Goal: Task Accomplishment & Management: Manage account settings

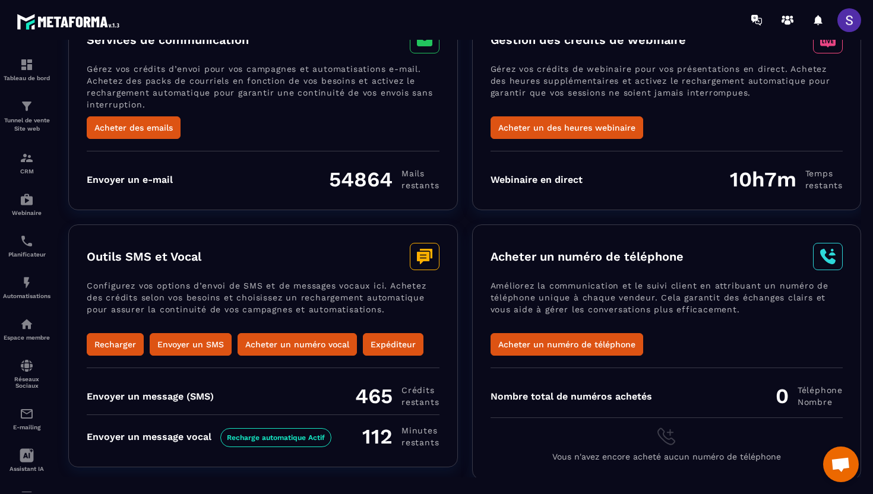
scroll to position [90, 0]
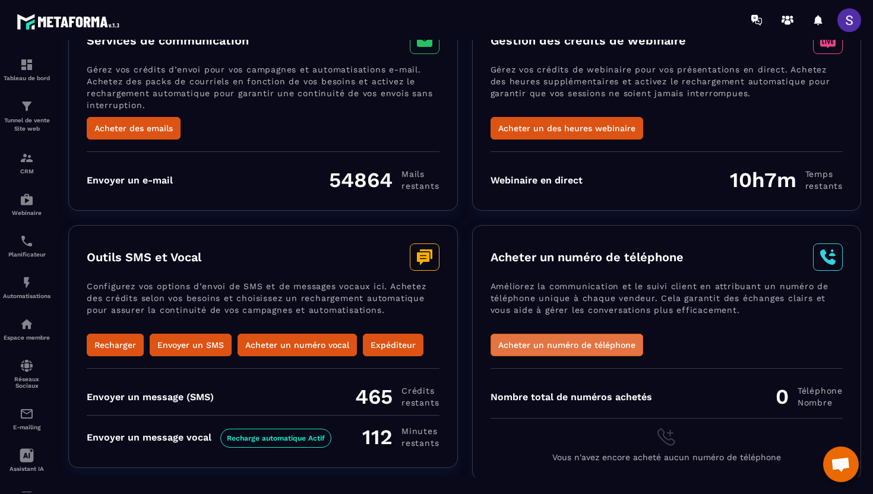
click at [592, 346] on button "Acheter un numéro de téléphone" at bounding box center [566, 345] width 153 height 23
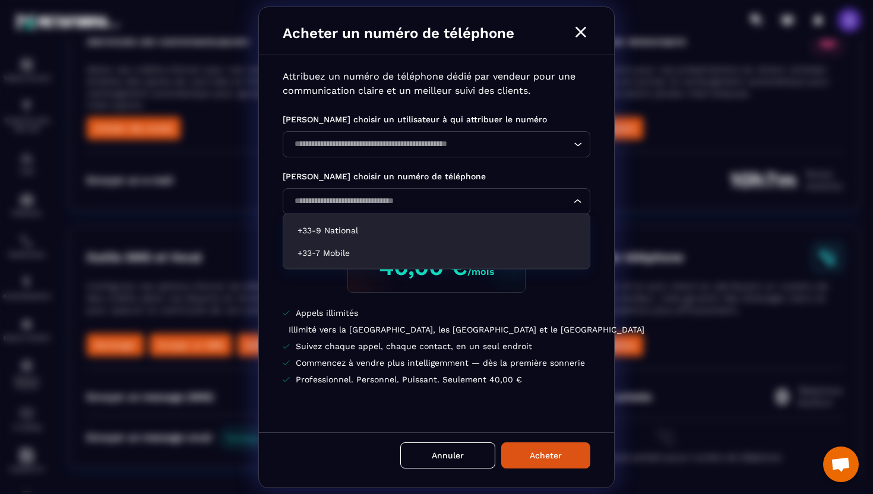
click at [474, 201] on input "Search for option" at bounding box center [430, 201] width 280 height 13
click at [331, 254] on p "+33-7 Mobile" at bounding box center [436, 253] width 278 height 12
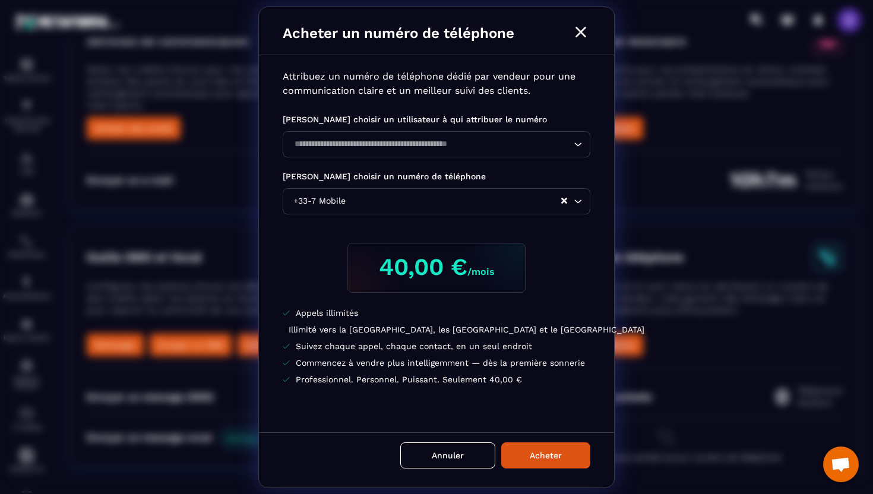
click at [376, 153] on div "Loading..." at bounding box center [437, 144] width 308 height 26
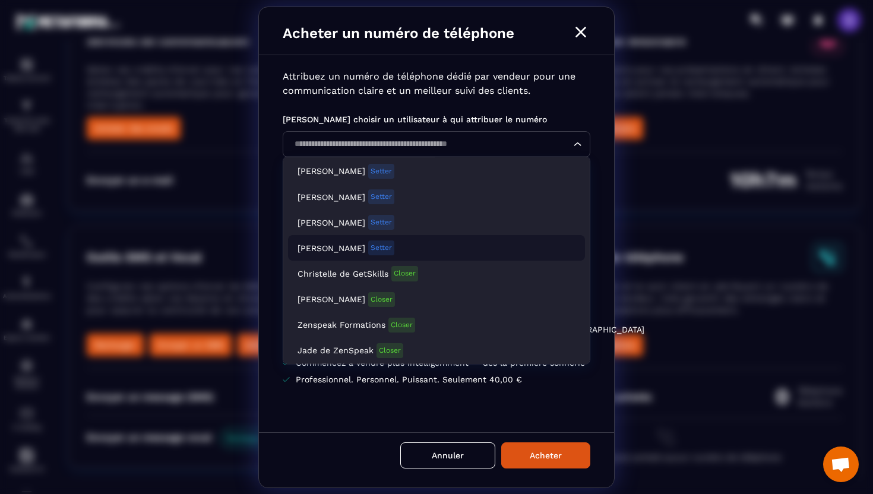
scroll to position [161, 0]
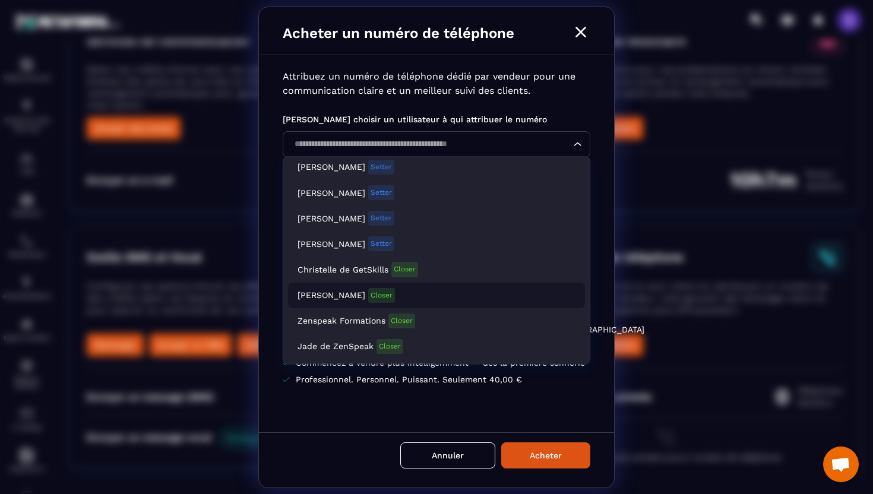
click at [360, 293] on span "[PERSON_NAME]" at bounding box center [331, 296] width 68 height 12
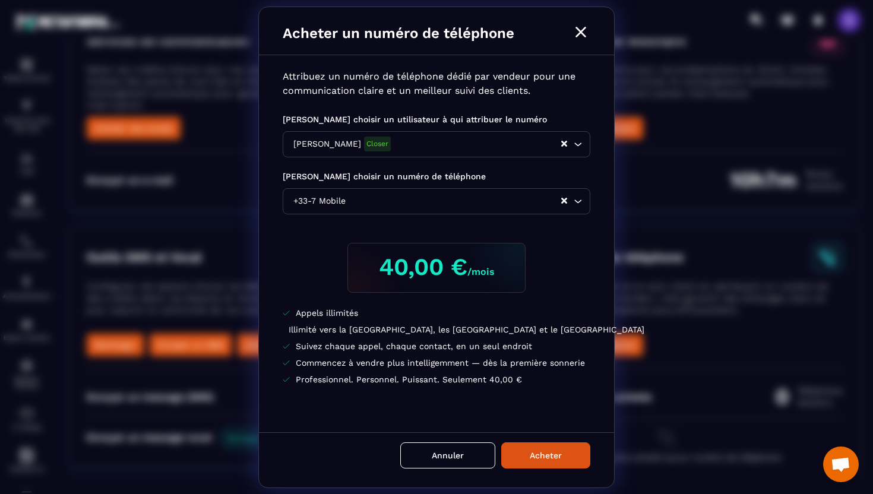
click at [511, 334] on li "Illimité vers la [GEOGRAPHIC_DATA], les [GEOGRAPHIC_DATA] et le [GEOGRAPHIC_DAT…" at bounding box center [437, 330] width 308 height 12
click at [462, 202] on input "Search for option" at bounding box center [454, 201] width 212 height 13
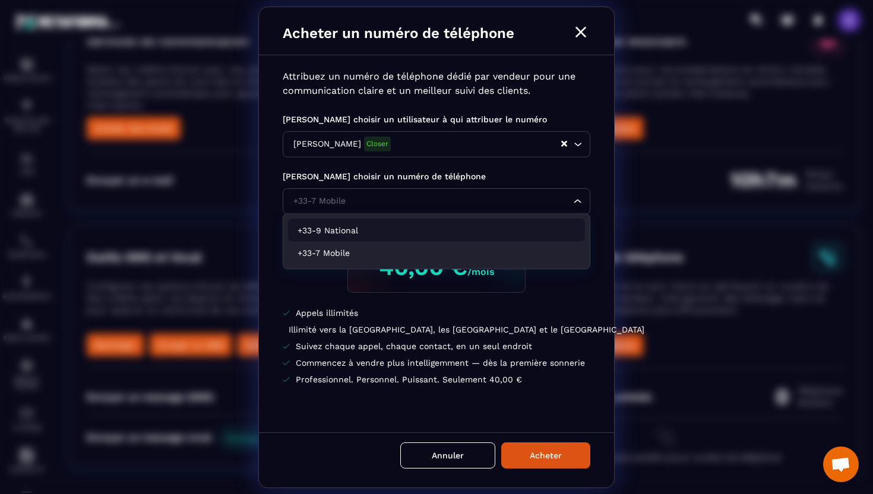
click at [413, 202] on input "Search for option" at bounding box center [430, 201] width 280 height 13
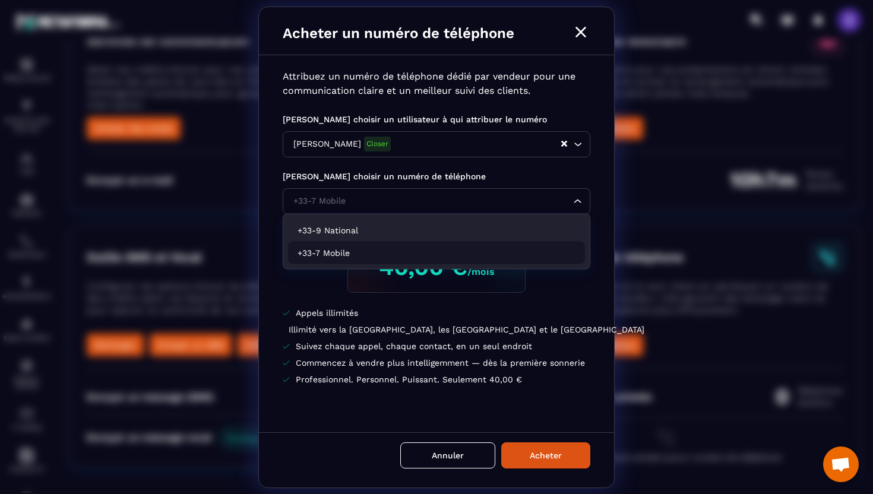
click at [324, 338] on ul "Appels illimités Illimité vers la [GEOGRAPHIC_DATA], les [GEOGRAPHIC_DATA] et l…" at bounding box center [437, 346] width 308 height 78
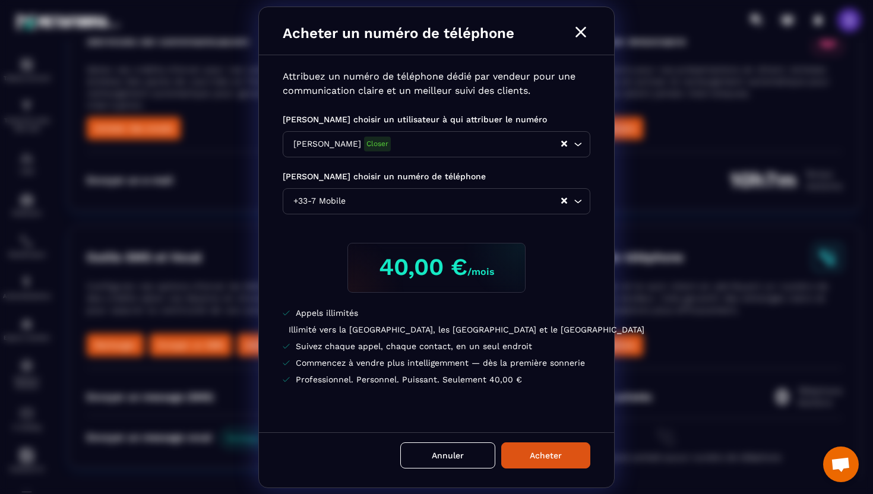
click at [580, 33] on icon "Modal window" at bounding box center [580, 32] width 19 height 19
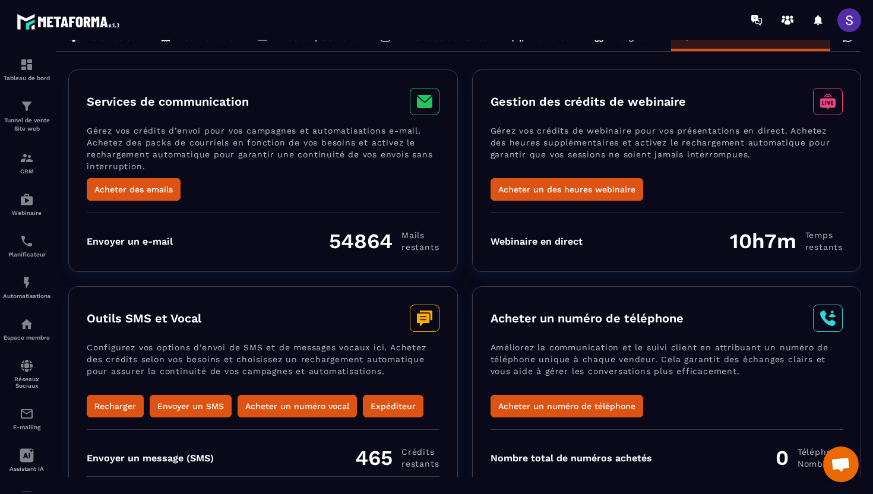
scroll to position [0, 0]
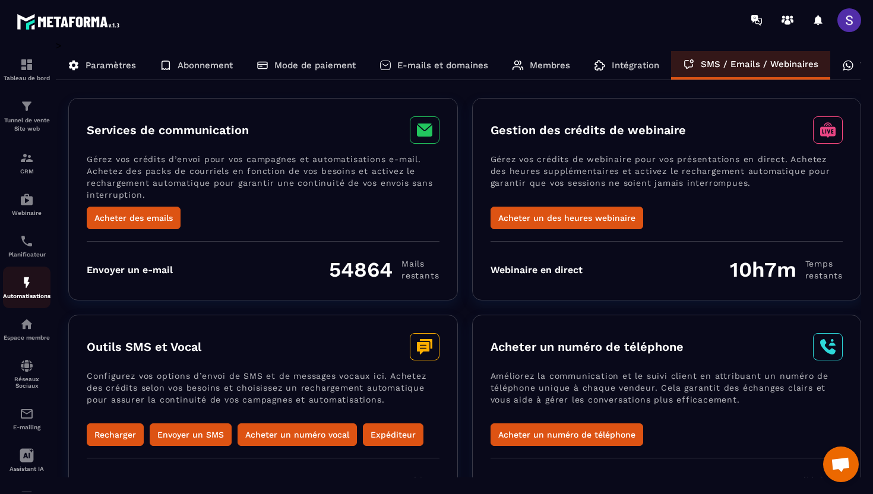
click at [28, 296] on p "Automatisations" at bounding box center [26, 296] width 47 height 7
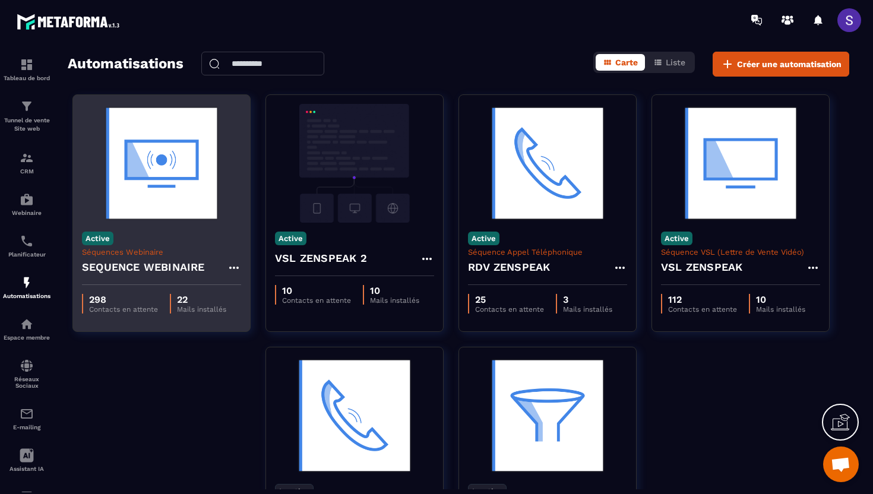
click at [172, 283] on div "SEQUENCE WEBINAIRE" at bounding box center [161, 270] width 159 height 28
click at [138, 208] on img at bounding box center [161, 163] width 159 height 119
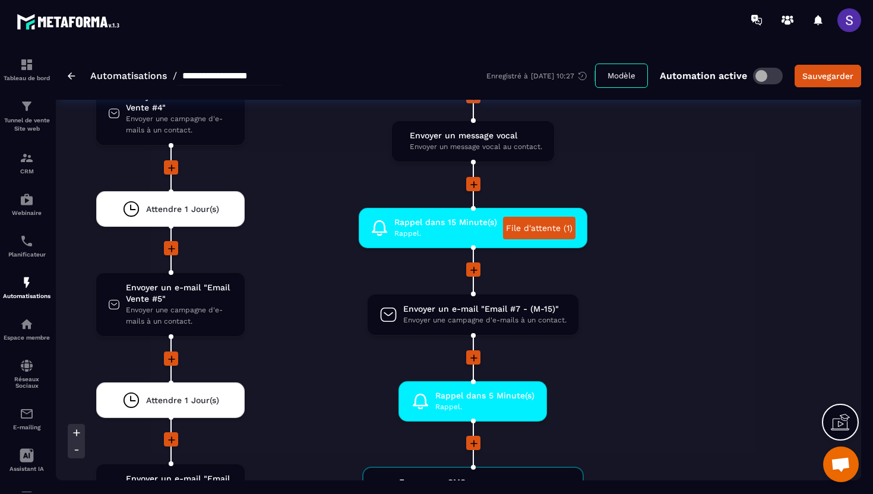
scroll to position [3098, 0]
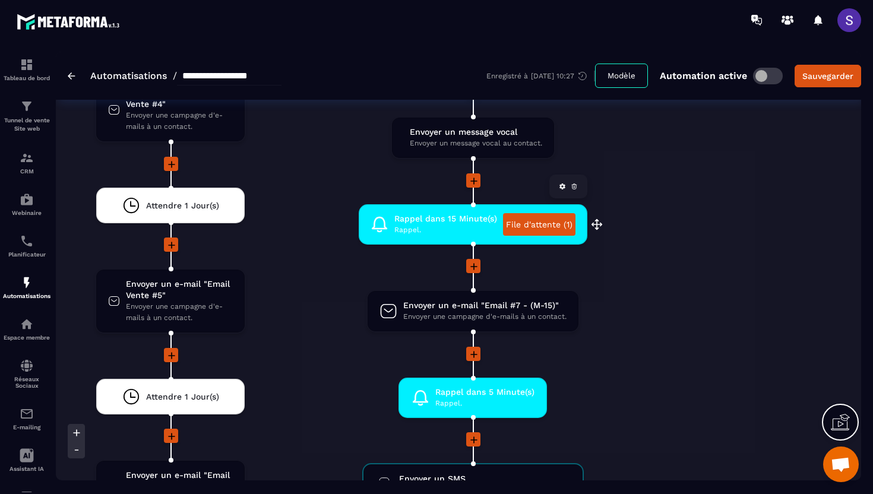
click at [536, 228] on link "File d'attente (1)" at bounding box center [539, 224] width 72 height 23
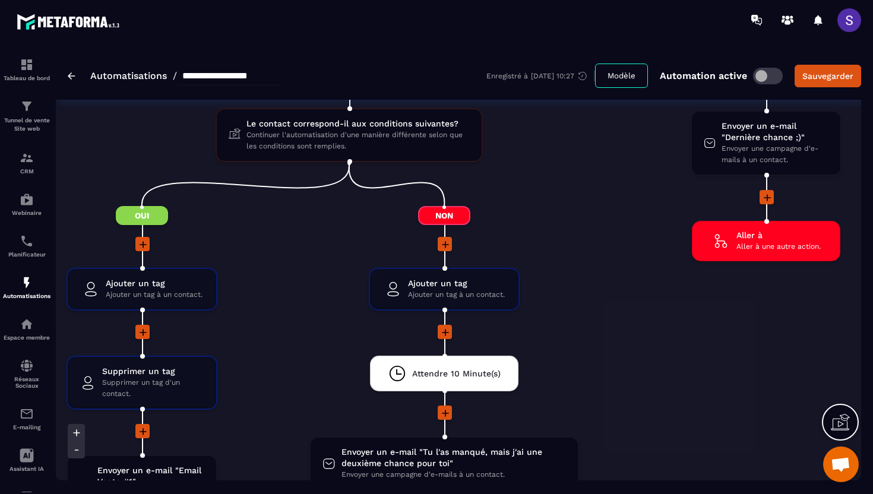
scroll to position [2126, 0]
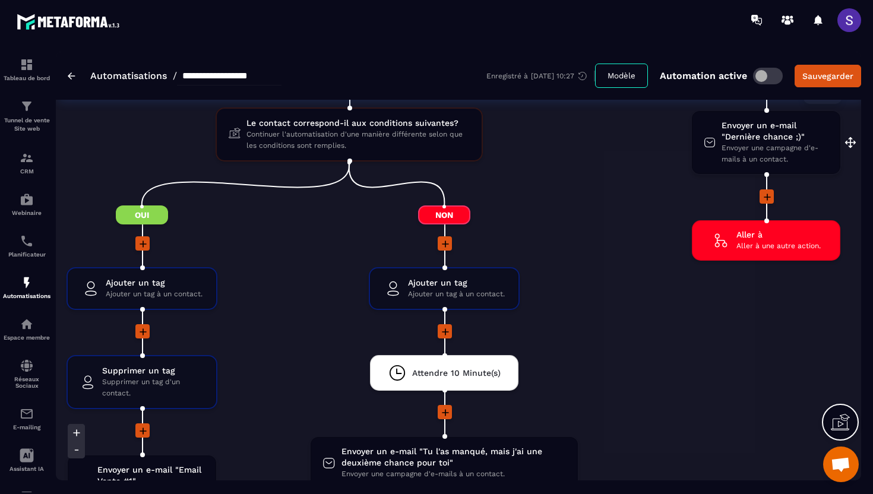
click at [747, 150] on span "Envoyer une campagne d'e-mails à un contact." at bounding box center [774, 153] width 107 height 23
click at [765, 137] on span "Envoyer un e-mail "Dernière chance ;)"" at bounding box center [774, 131] width 107 height 23
click at [717, 142] on div "Envoyer un e-mail "Dernière chance ;)" Envoyer une campagne d'e-mails à un cont…" at bounding box center [771, 142] width 113 height 45
click at [713, 142] on icon at bounding box center [710, 143] width 12 height 18
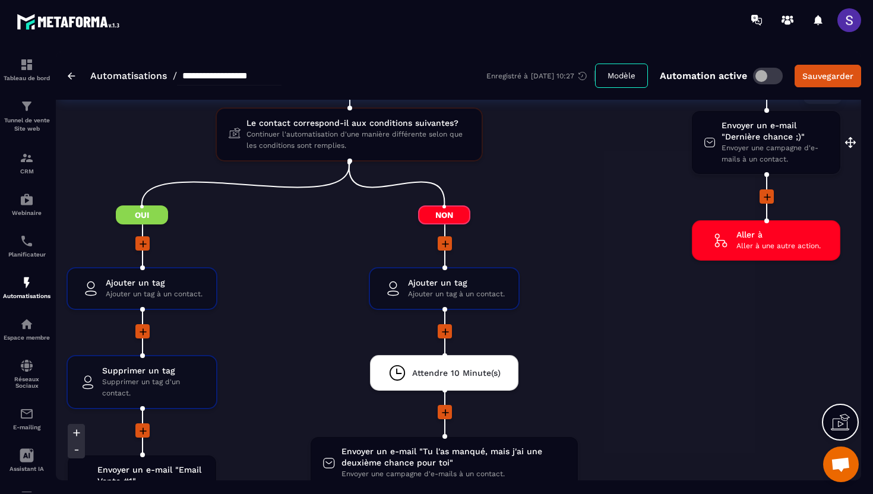
click at [711, 143] on icon at bounding box center [710, 143] width 12 height 18
click at [741, 144] on span "Envoyer une campagne d'e-mails à un contact." at bounding box center [774, 153] width 107 height 23
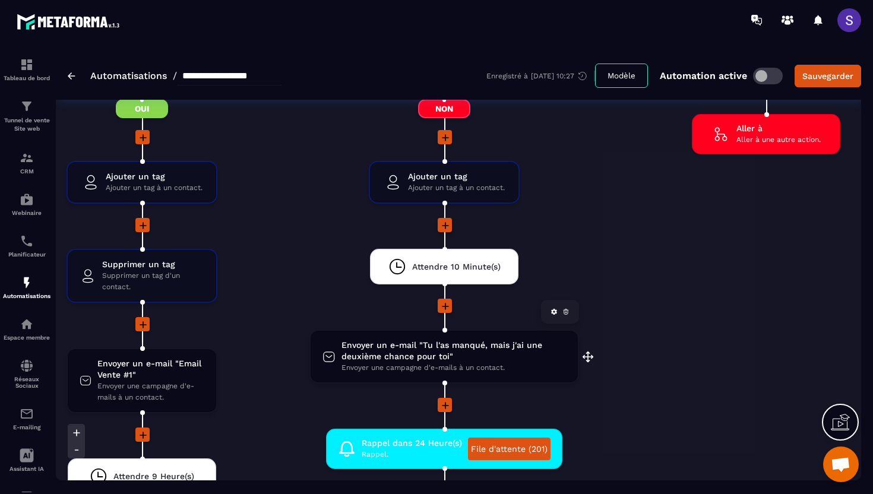
click at [434, 356] on span "Envoyer un e-mail "Tu l'as manqué, mais j'ai une deuxième chance pour toi"" at bounding box center [453, 351] width 224 height 23
click at [452, 354] on span "Envoyer un e-mail "Tu l'as manqué, mais j'ai une deuxième chance pour toi"" at bounding box center [453, 351] width 224 height 23
click at [471, 355] on span "Envoyer un e-mail "Tu l'as manqué, mais j'ai une deuxième chance pour toi"" at bounding box center [453, 351] width 224 height 23
click at [332, 357] on icon at bounding box center [328, 357] width 13 height 18
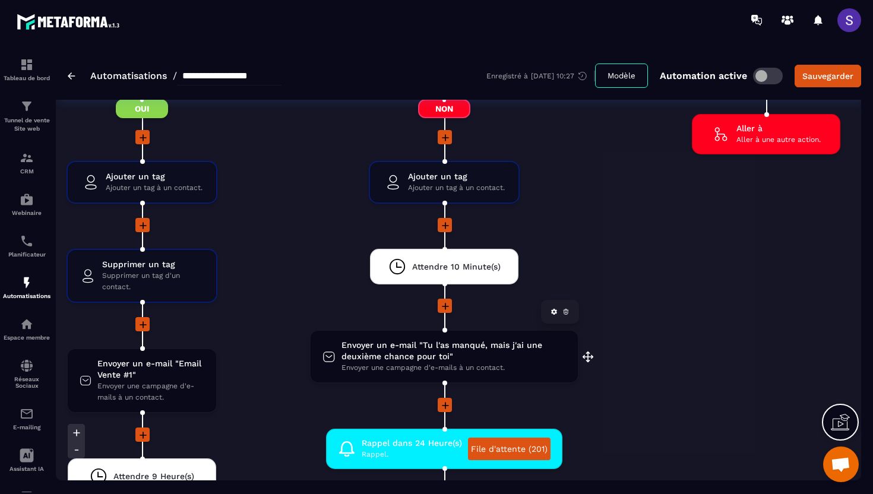
click at [383, 357] on span "Envoyer un e-mail "Tu l'as manqué, mais j'ai une deuxième chance pour toi"" at bounding box center [453, 351] width 224 height 23
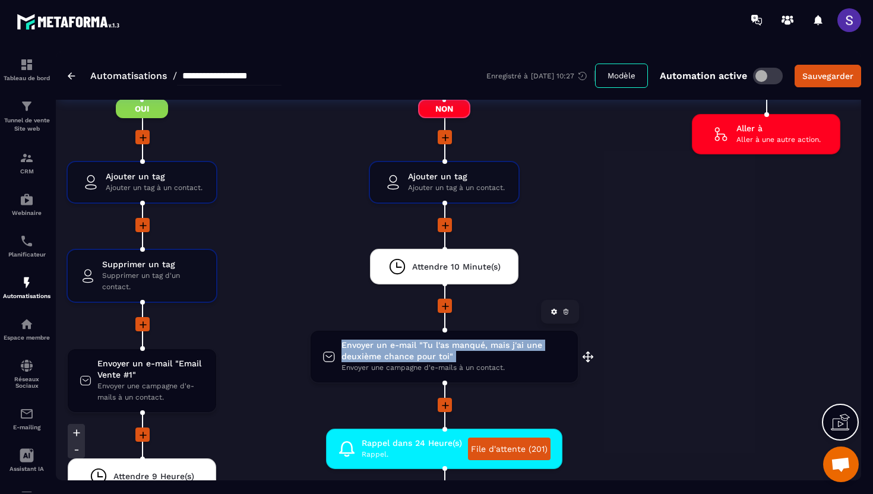
click at [383, 357] on span "Envoyer un e-mail "Tu l'as manqué, mais j'ai une deuxième chance pour toi"" at bounding box center [453, 351] width 224 height 23
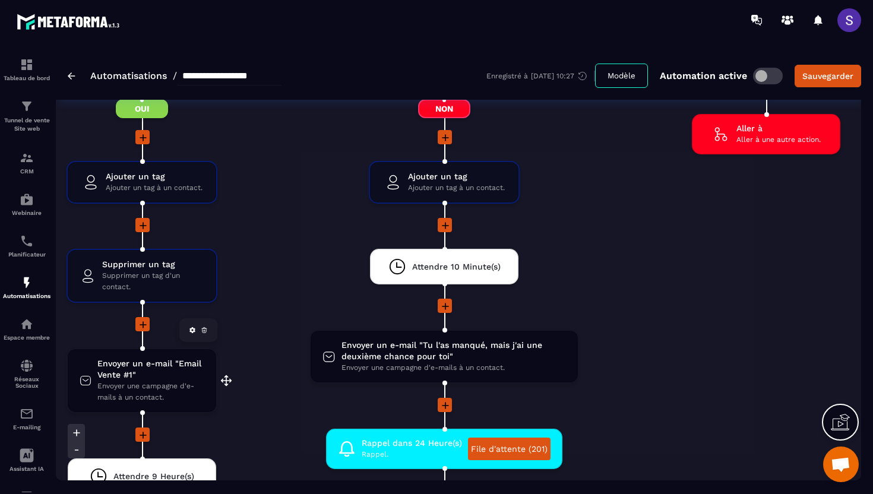
click at [137, 373] on span "Envoyer un e-mail "Email Vente #1"" at bounding box center [150, 369] width 107 height 23
click at [297, 363] on li "Envoyer un e-mail "Tu l'as manqué, mais j'ai une deuxième chance pour toi" Envo…" at bounding box center [443, 364] width 375 height 68
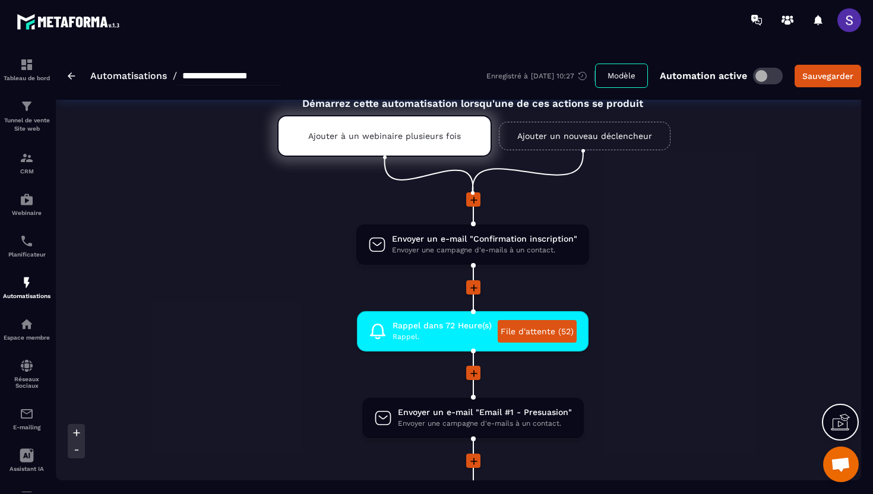
scroll to position [0, 0]
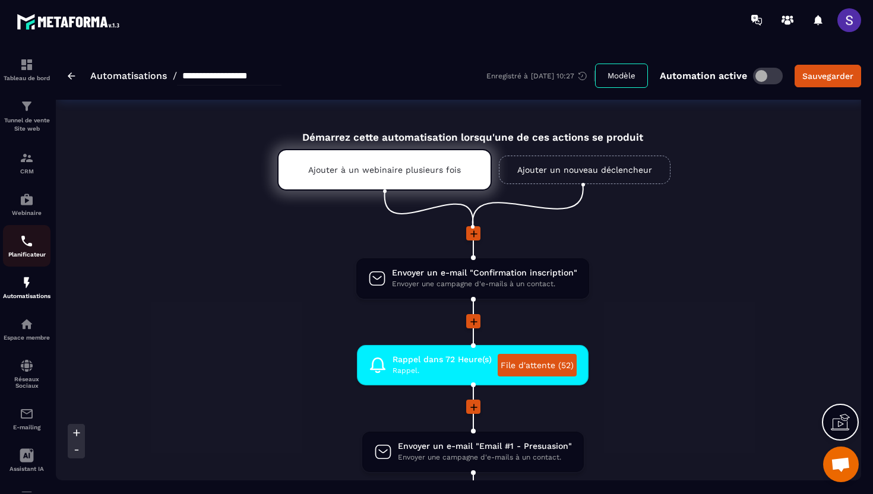
click at [20, 248] on img at bounding box center [27, 241] width 14 height 14
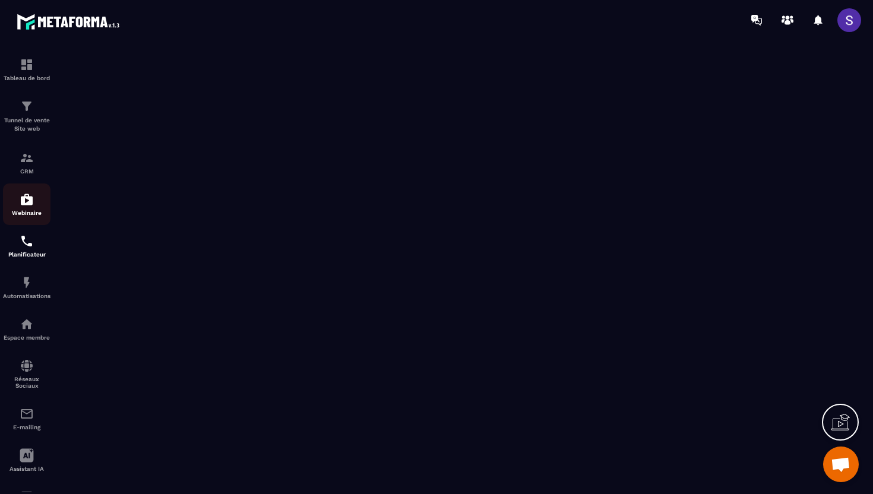
click at [28, 204] on img at bounding box center [27, 199] width 14 height 14
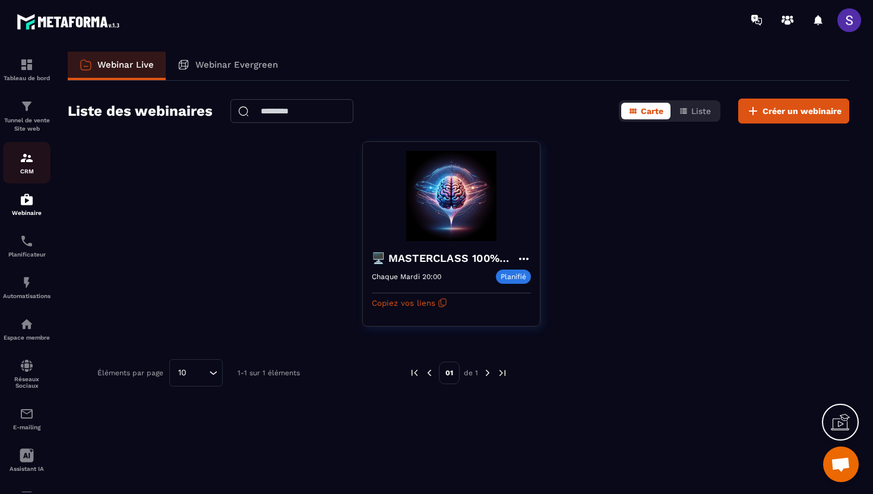
click at [30, 163] on img at bounding box center [27, 158] width 14 height 14
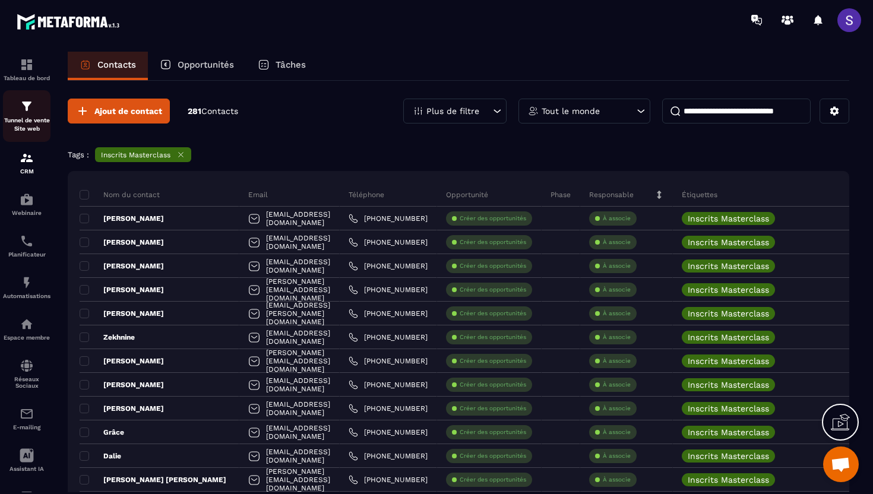
click at [27, 136] on link "Tunnel de vente Site web" at bounding box center [26, 116] width 47 height 52
click at [24, 68] on img at bounding box center [27, 65] width 14 height 14
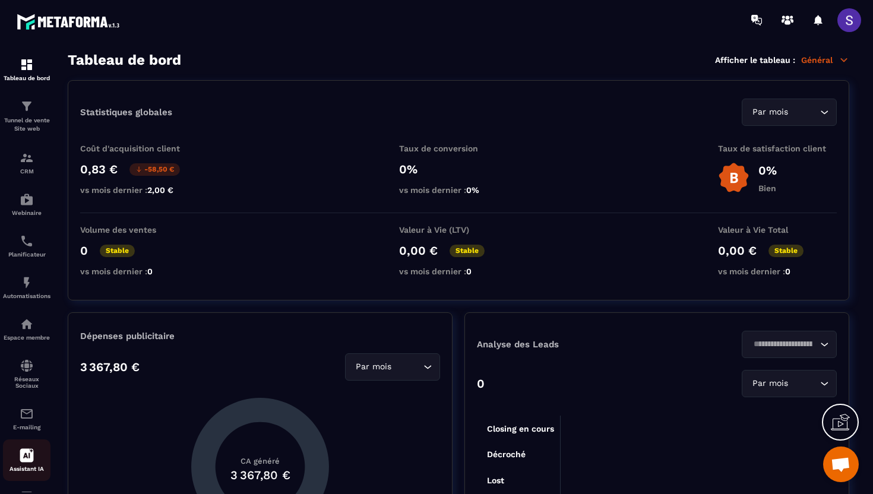
click at [25, 469] on div "Assistant IA" at bounding box center [26, 460] width 47 height 24
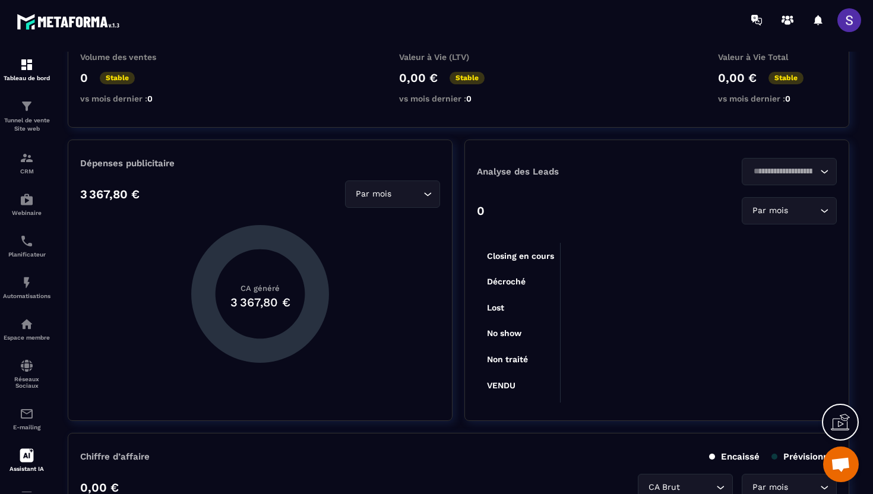
scroll to position [384, 0]
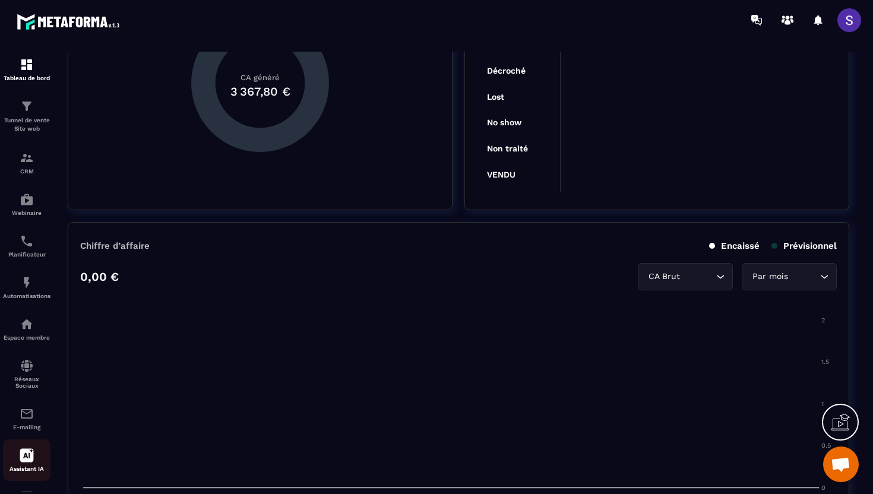
click at [31, 463] on icon at bounding box center [27, 456] width 14 height 14
click at [32, 407] on link "E-mailing" at bounding box center [26, 419] width 47 height 42
click at [30, 373] on img at bounding box center [27, 366] width 14 height 14
